Goal: Information Seeking & Learning: Find specific fact

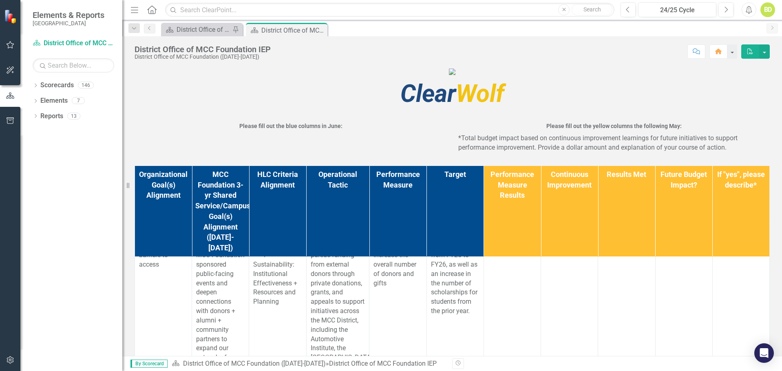
scroll to position [204, 0]
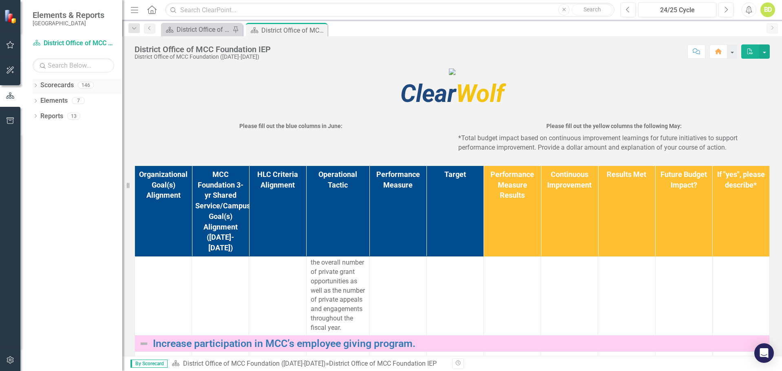
click at [38, 88] on icon "Dropdown" at bounding box center [36, 86] width 6 height 4
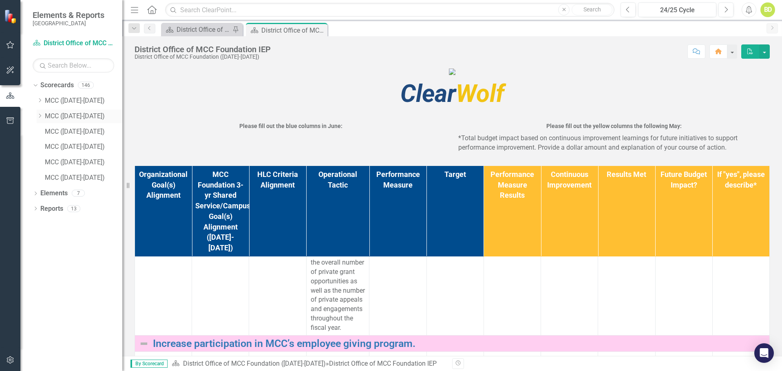
click at [52, 114] on link "MCC ([DATE]-[DATE])" at bounding box center [83, 116] width 77 height 9
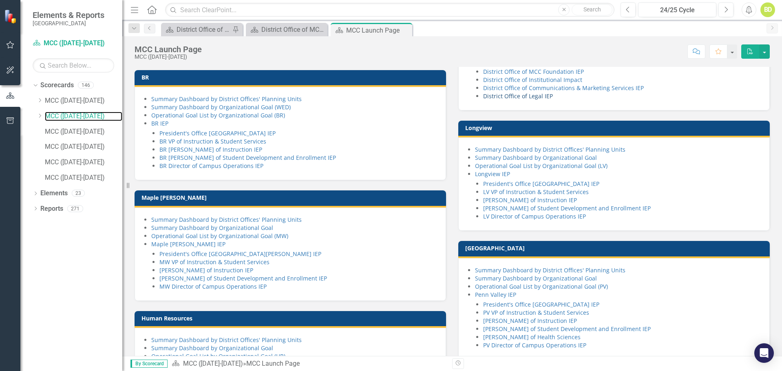
scroll to position [122, 0]
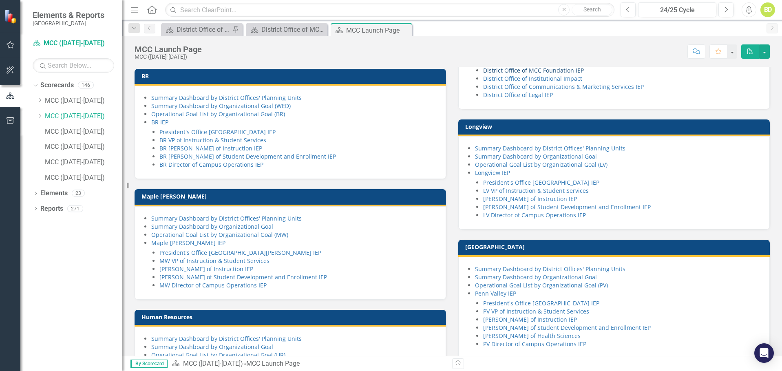
click at [527, 74] on link "District Office of MCC Foundation IEP" at bounding box center [533, 70] width 101 height 8
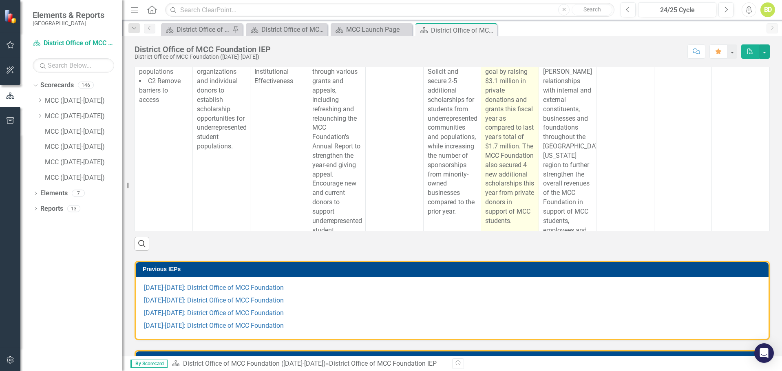
scroll to position [367, 0]
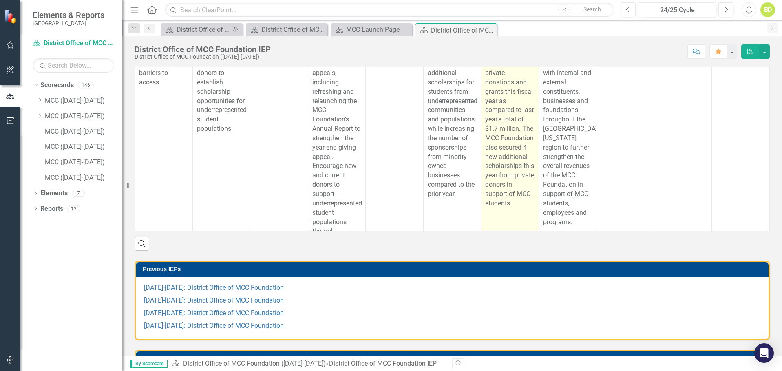
click at [499, 141] on p "The MCC Foundation exceeded this goal by raising $3.1 million in private donati…" at bounding box center [509, 115] width 49 height 186
click at [499, 141] on td "The MCC Foundation exceeded this goal by raising $3.1 million in private donati…" at bounding box center [510, 161] width 58 height 285
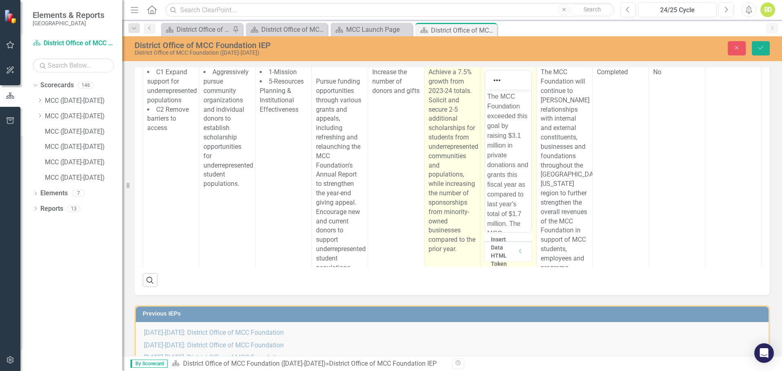
click at [441, 190] on p "Achieve a 7.5% growth from 2023-24 totals. Solicit and secure 2-5 additional sc…" at bounding box center [452, 161] width 48 height 186
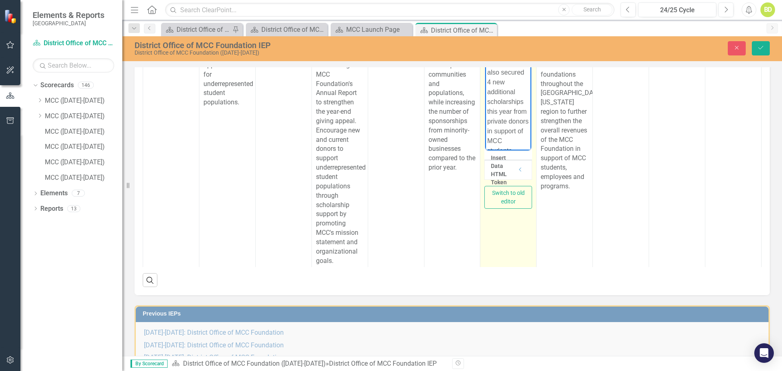
scroll to position [0, 0]
drag, startPoint x: 515, startPoint y: 137, endPoint x: 484, endPoint y: 9, distance: 131.3
click at [485, 9] on html "The MCC Foundation exceeded this goal by raising $3.1 million in private donati…" at bounding box center [508, 135] width 46 height 255
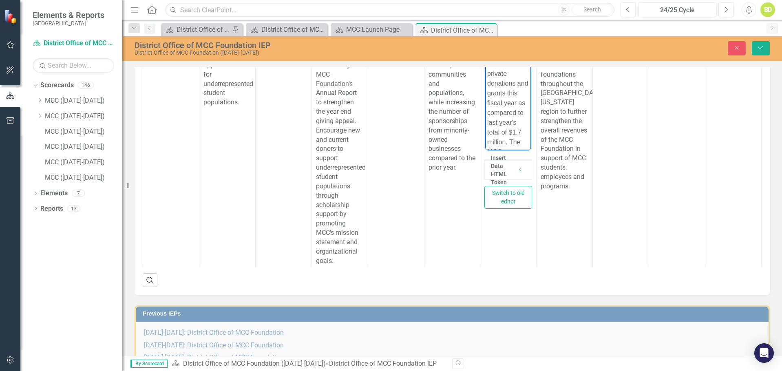
copy p "The MCC Foundation exceeded this goal by raising $3.1 million in private donati…"
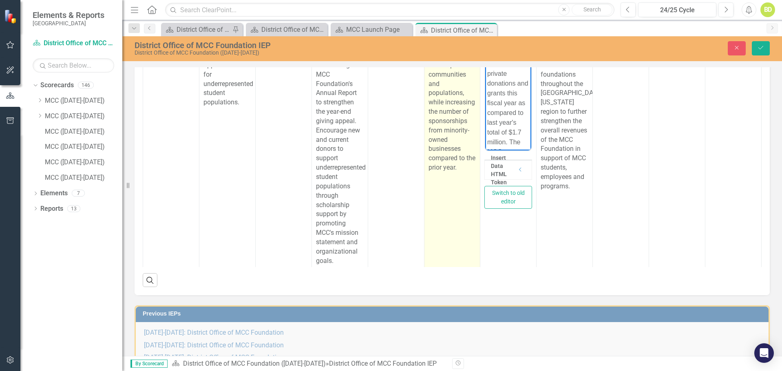
click at [443, 172] on p "Achieve a 7.5% growth from 2023-24 totals. Solicit and secure 2-5 additional sc…" at bounding box center [452, 79] width 48 height 186
click at [454, 172] on p "Achieve a 7.5% growth from 2023-24 totals. Solicit and secure 2-5 additional sc…" at bounding box center [452, 79] width 48 height 186
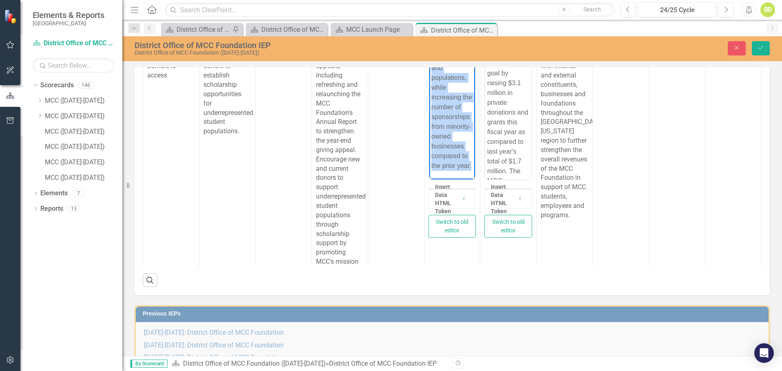
scroll to position [501, 0]
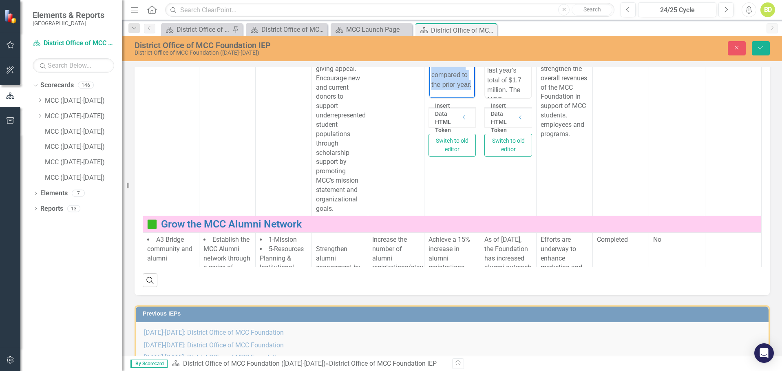
drag, startPoint x: 432, startPoint y: -36, endPoint x: 457, endPoint y: 86, distance: 124.6
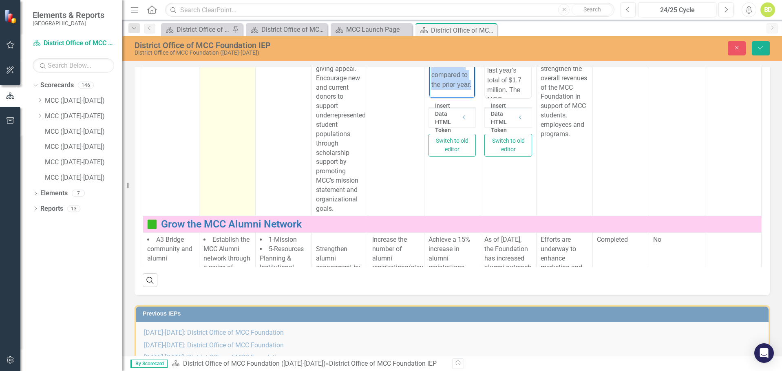
copy p "Achieve a 7.5% growth from 2023-24 totals. Solicit and secure 2-5 additional sc…"
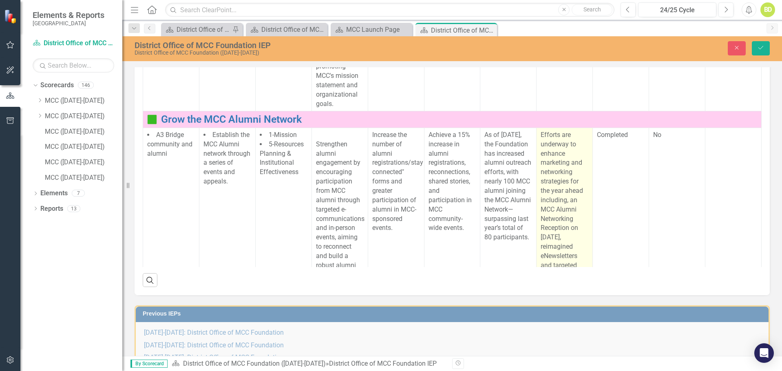
scroll to position [664, 0]
